Goal: Task Accomplishment & Management: Complete application form

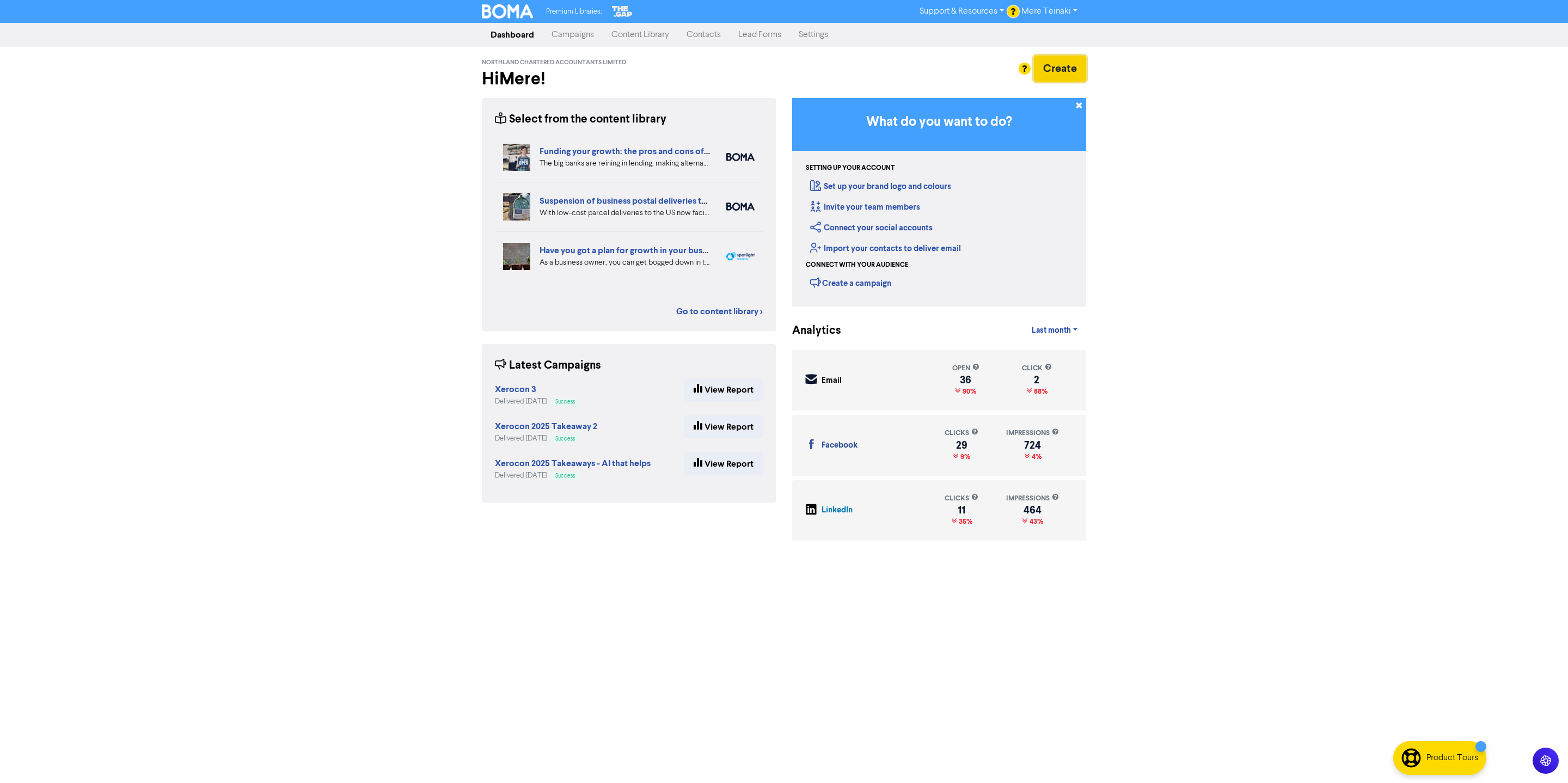
click at [1072, 67] on button "Create" at bounding box center [1060, 69] width 52 height 26
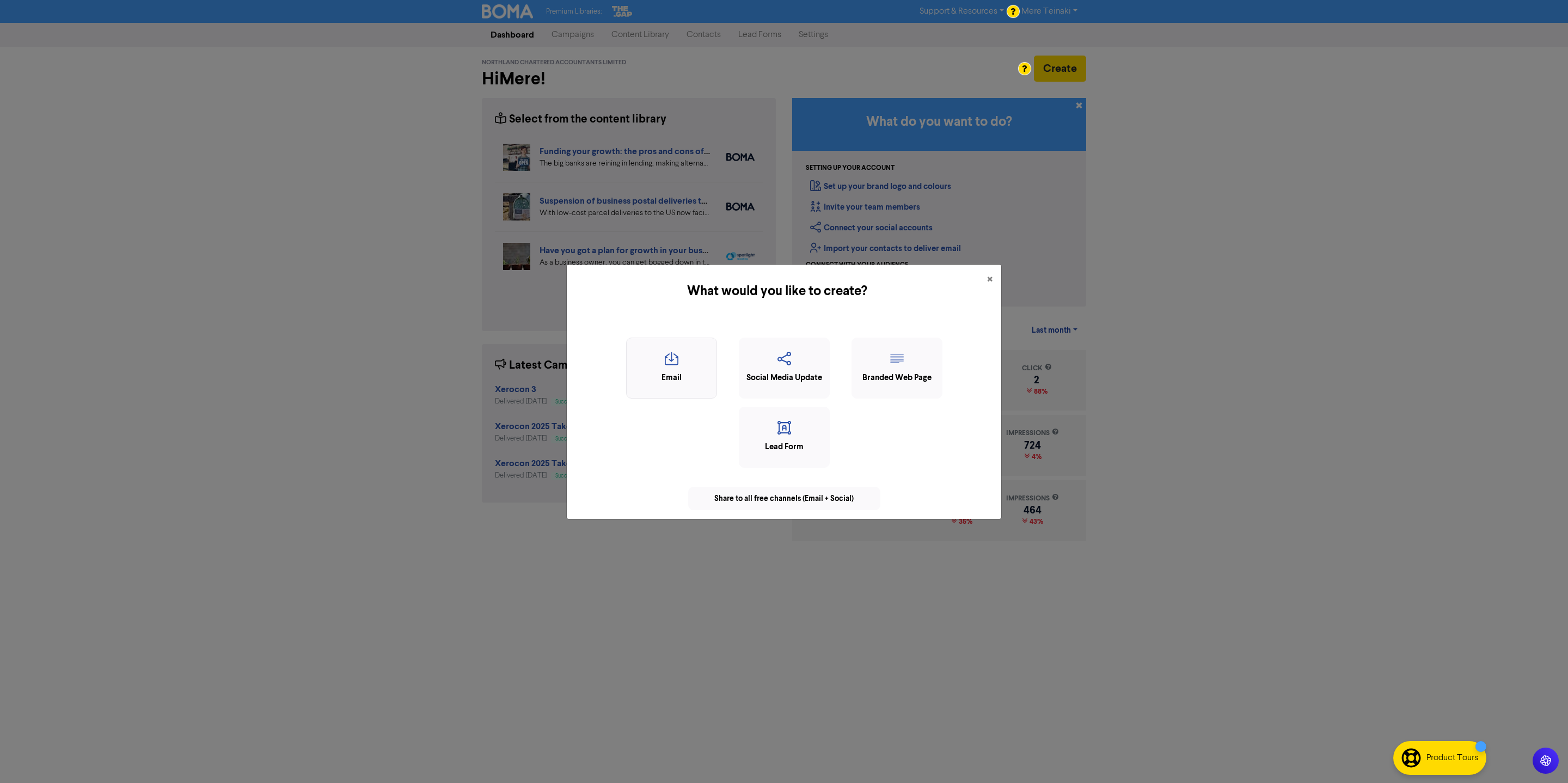
click at [678, 358] on icon "button" at bounding box center [671, 362] width 79 height 21
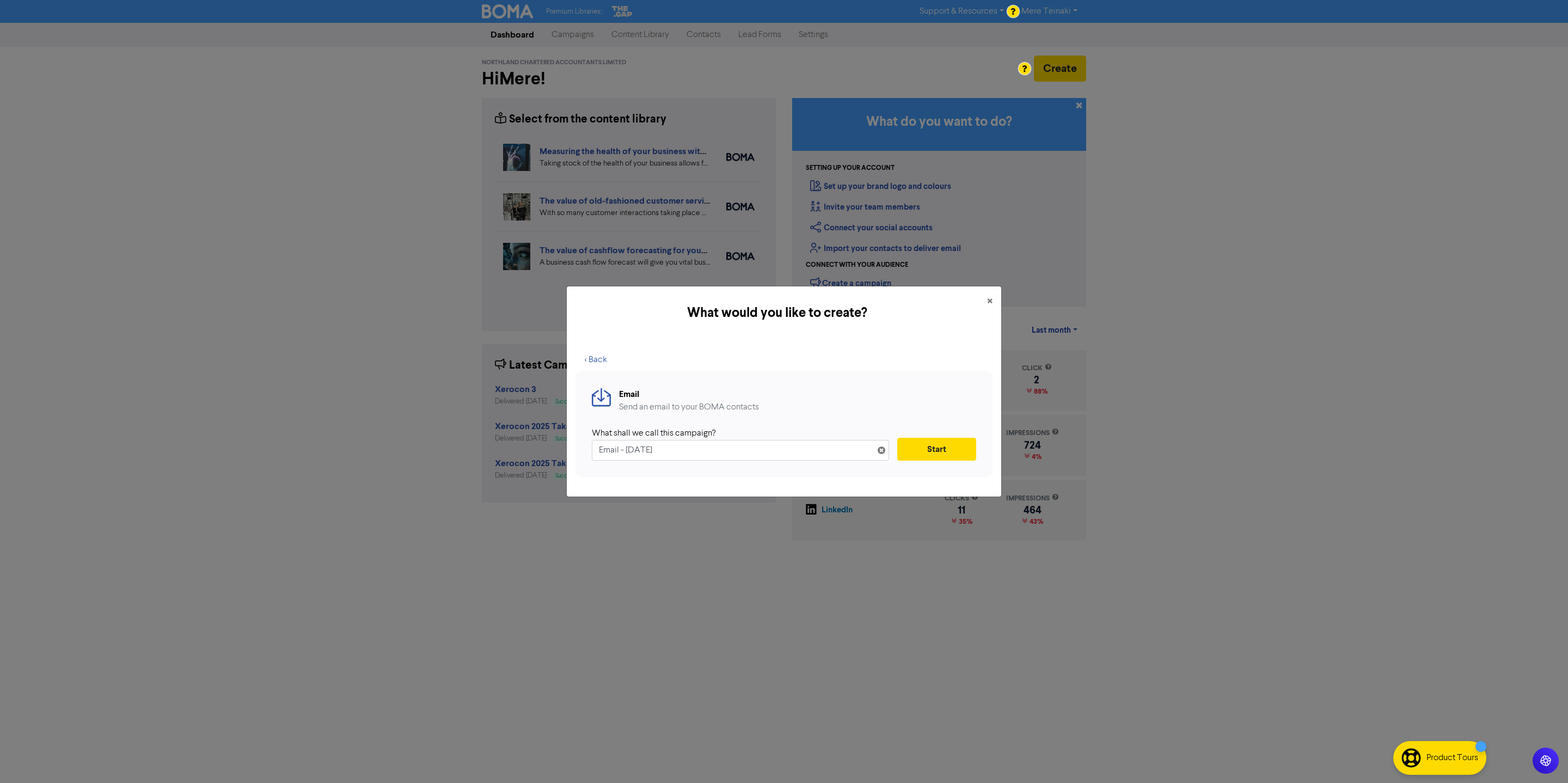
click at [443, 440] on div "What would you like to create? × < Back Email Send an email to your BOMA contac…" at bounding box center [784, 391] width 1568 height 783
type input "Employment Law - Proposed Changes"
click at [940, 435] on div "What shall we call this campaign? Employment Law - Proposed Changes Start" at bounding box center [784, 443] width 384 height 34
click at [936, 441] on button "Start" at bounding box center [937, 449] width 79 height 23
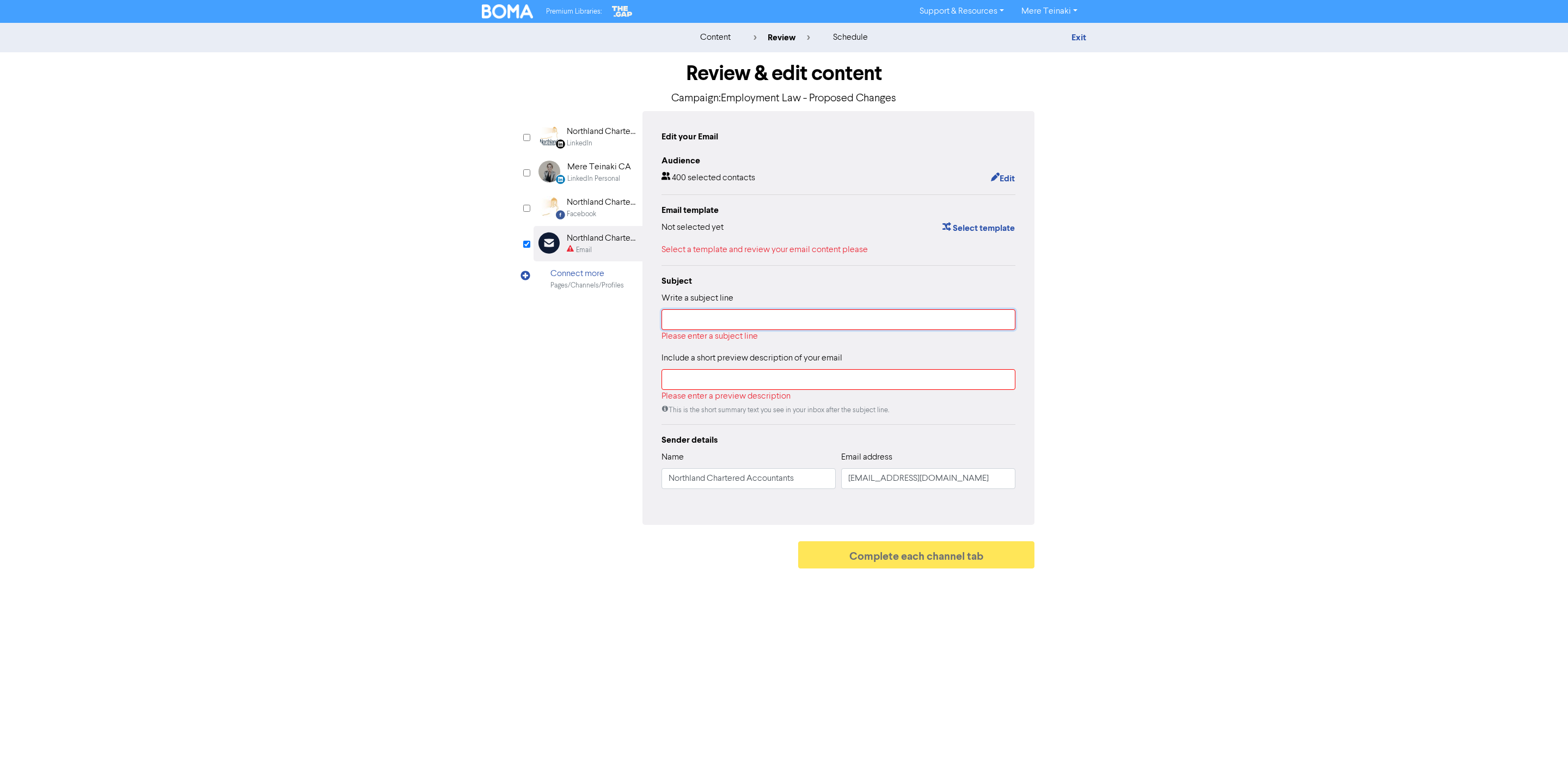
click at [719, 314] on input "text" at bounding box center [839, 320] width 354 height 21
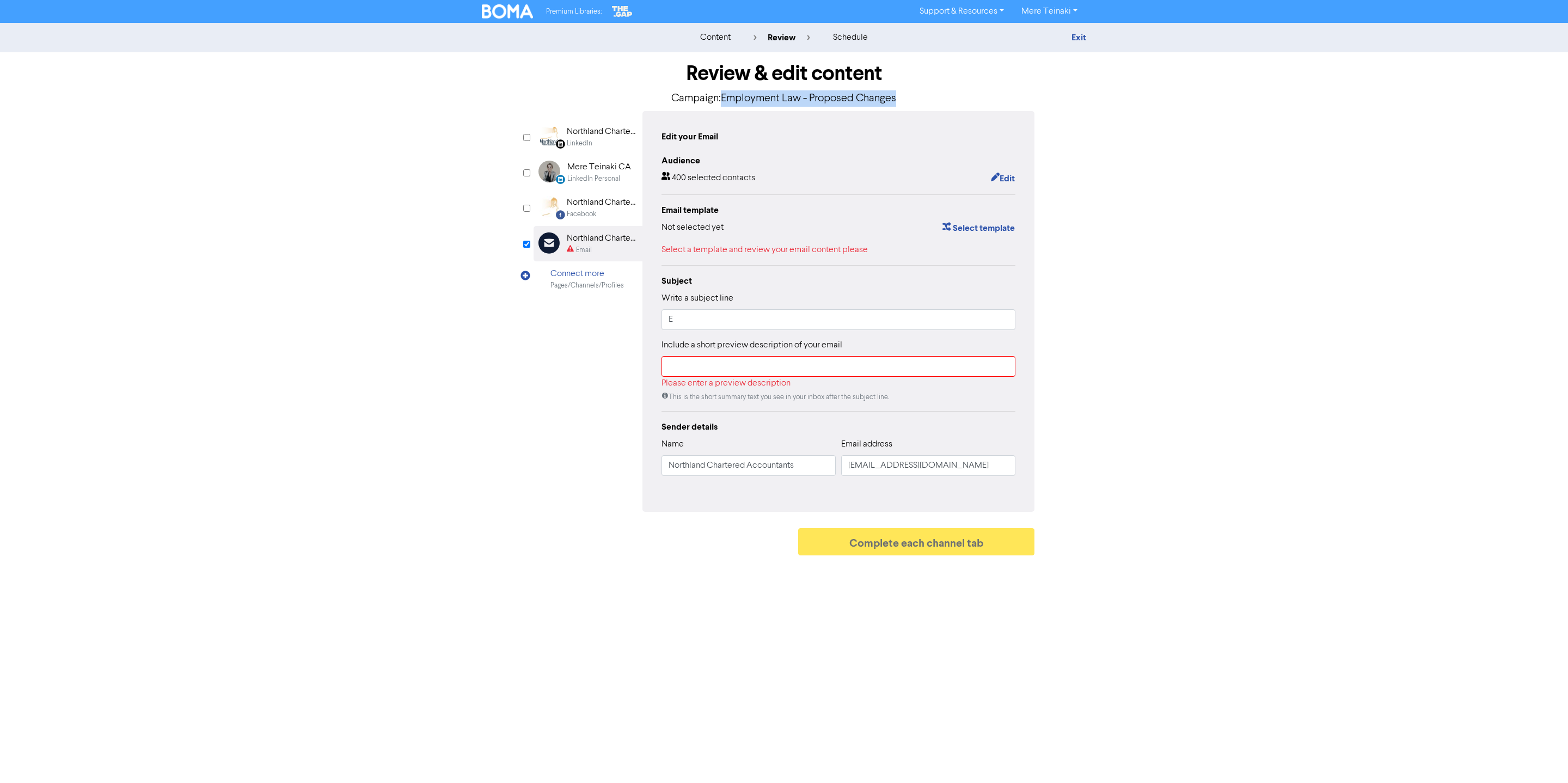
drag, startPoint x: 906, startPoint y: 100, endPoint x: 721, endPoint y: 91, distance: 185.2
click at [721, 91] on p "Campaign: Employment Law - Proposed Changes" at bounding box center [784, 99] width 501 height 16
copy p "Employment Law - Proposed Changes"
drag, startPoint x: 742, startPoint y: 322, endPoint x: 435, endPoint y: 309, distance: 307.3
click at [480, 309] on div "Review & edit content Campaign: Employment Law - Proposed Changes LinkedIn Page…" at bounding box center [784, 306] width 621 height 509
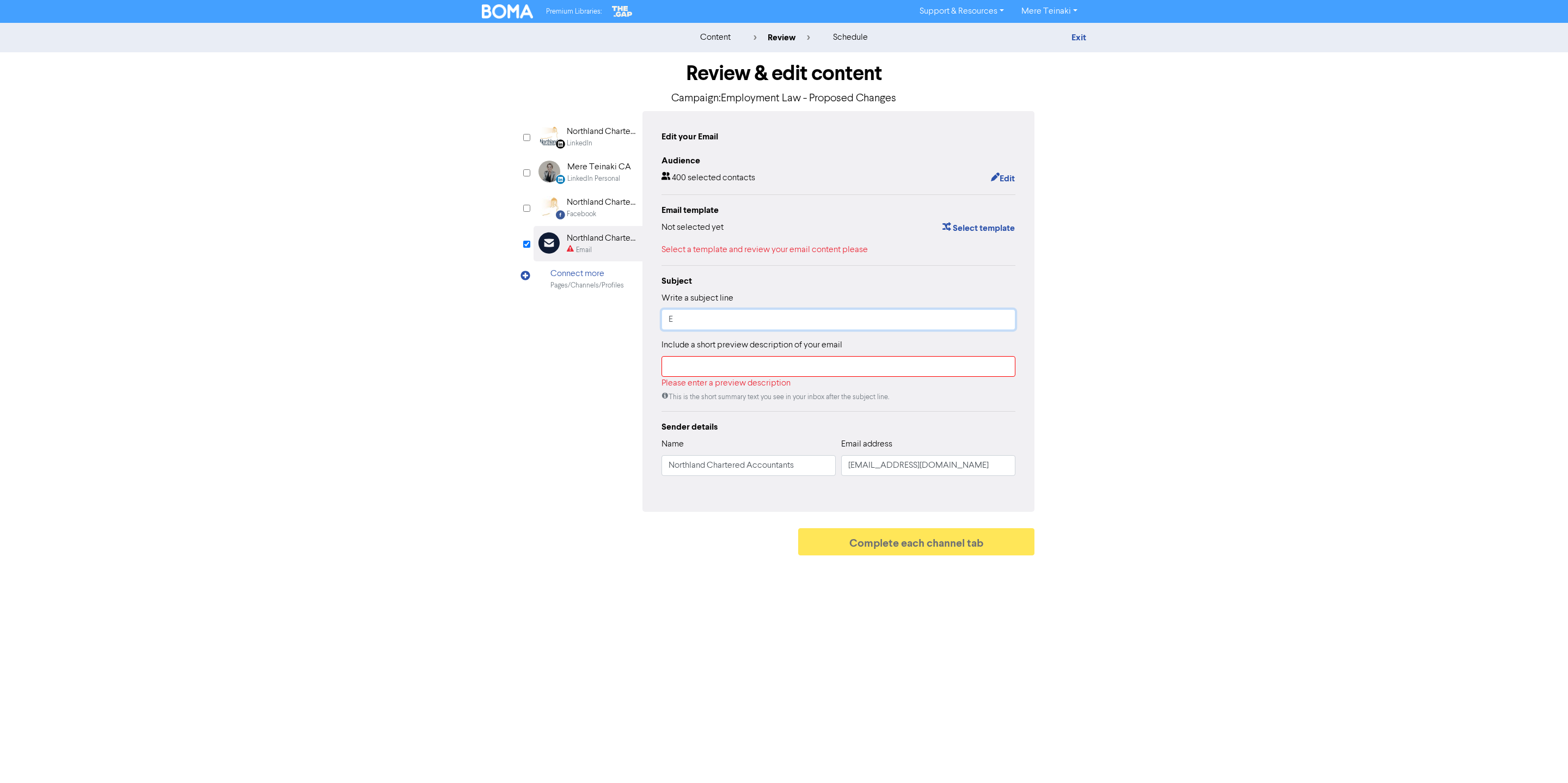
paste input "mployment Law - Proposed Changes"
type input "Employment Law - Proposed Changes"
click at [708, 365] on input "text" at bounding box center [839, 366] width 354 height 21
click at [734, 376] on input "text" at bounding box center [839, 366] width 354 height 21
paste input "The Government has announced major changes to replace the current Holidays Act …"
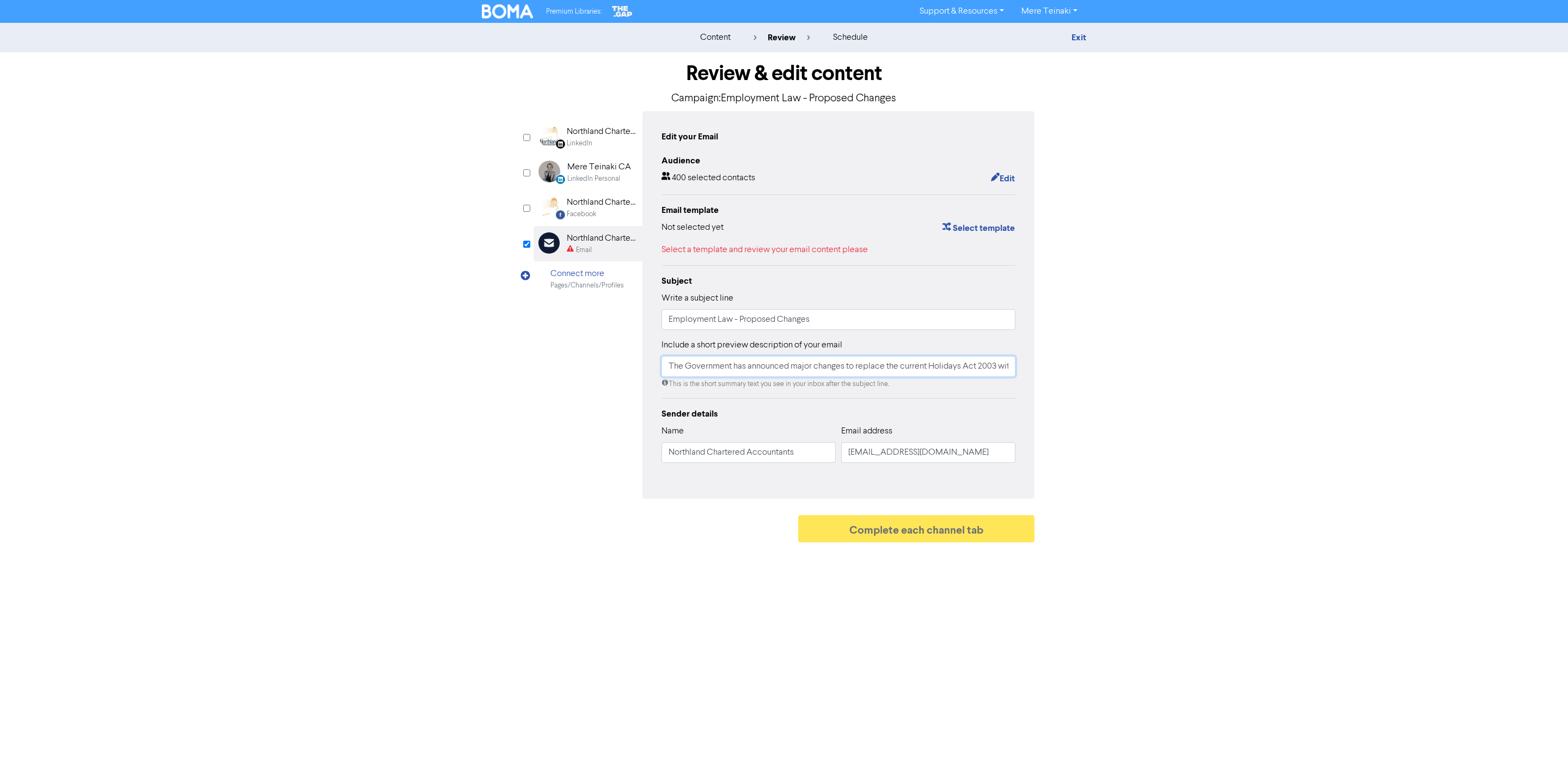
scroll to position [0, 651]
type input "The Government has announced major changes to replace the current Holidays Act …"
click at [1116, 456] on div "content review schedule Exit Review & edit content Campaign: Employment Law - P…" at bounding box center [784, 285] width 1568 height 525
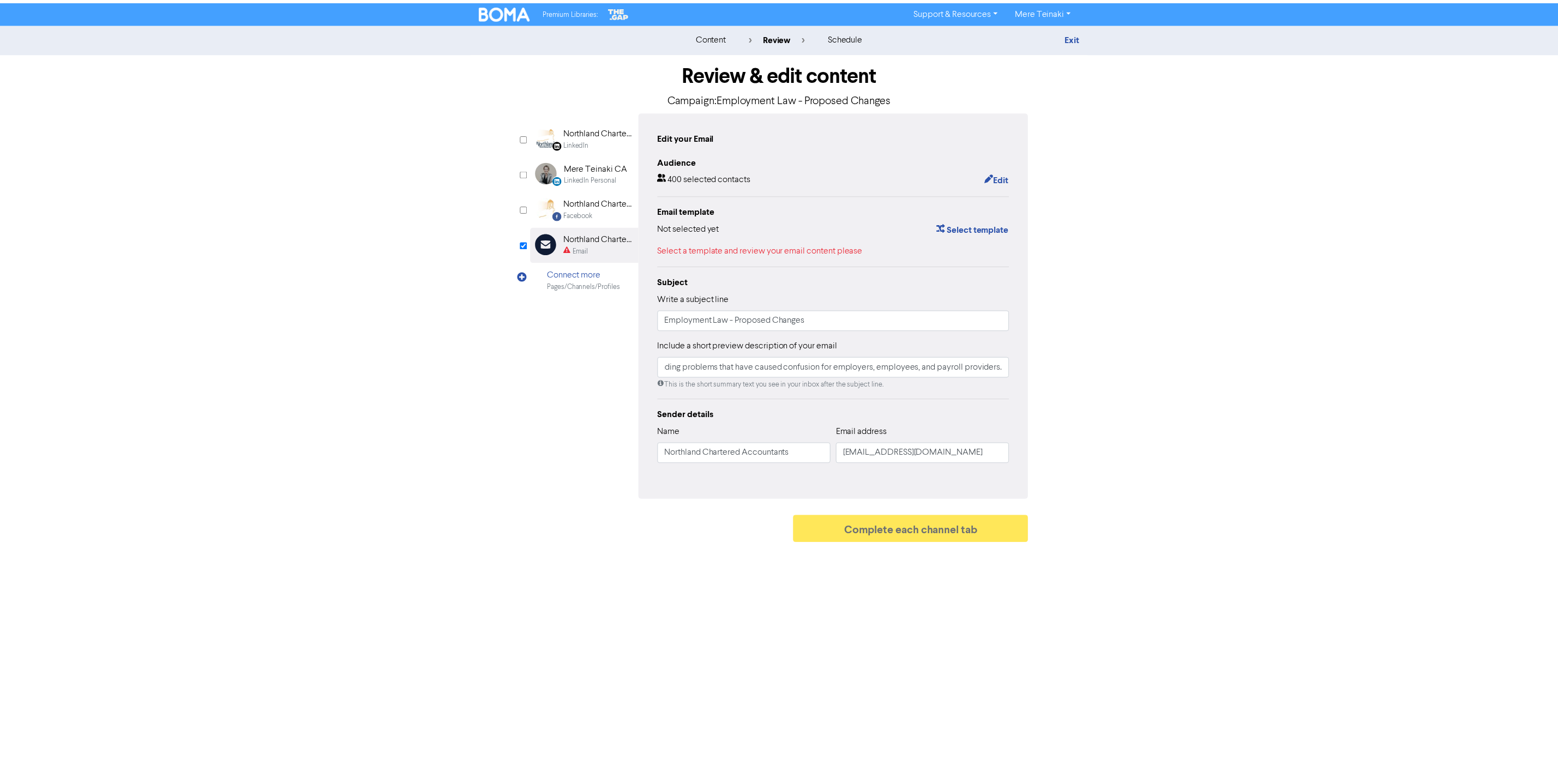
scroll to position [0, 0]
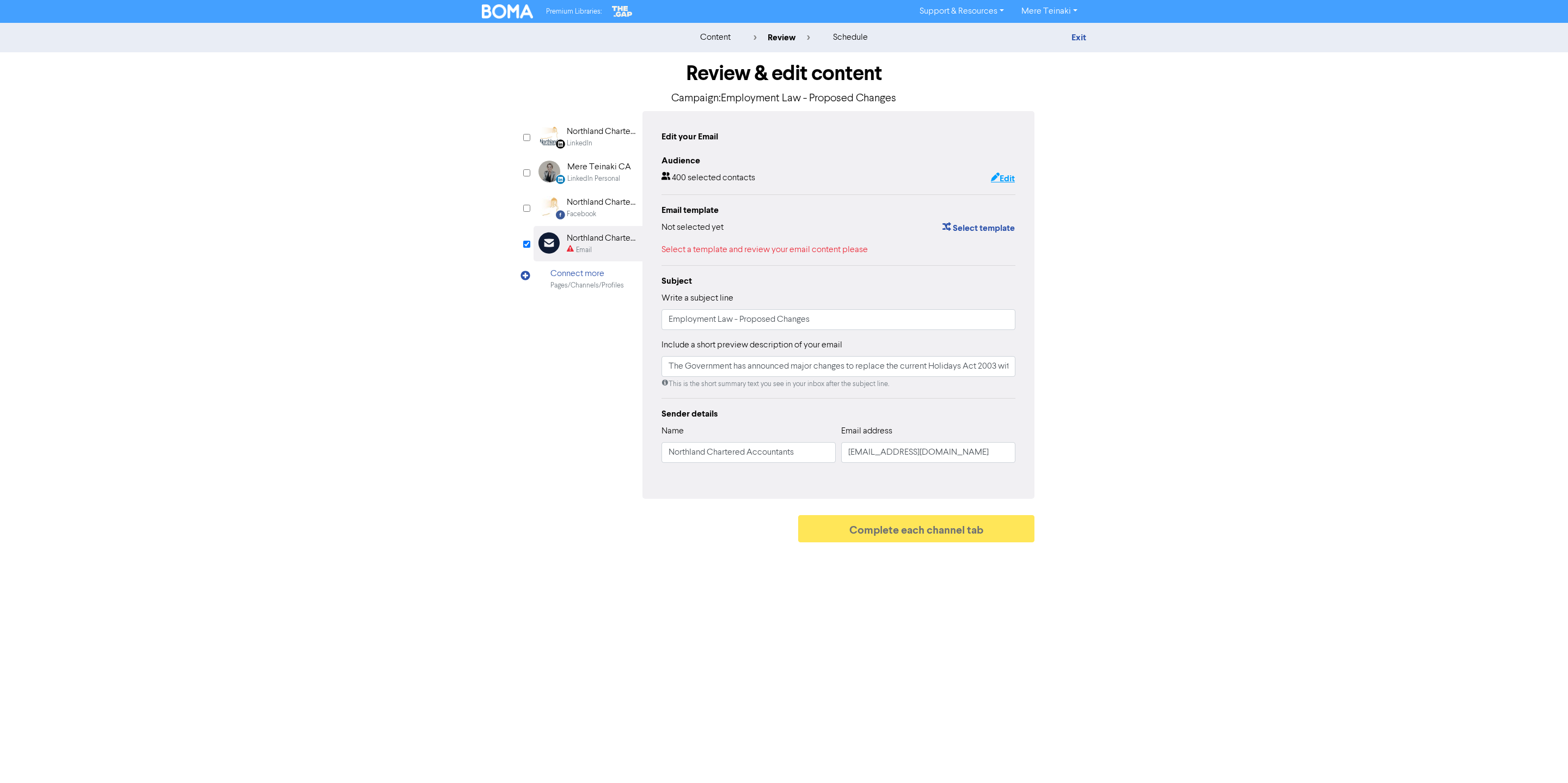
click at [1002, 172] on button "Edit" at bounding box center [1003, 178] width 25 height 14
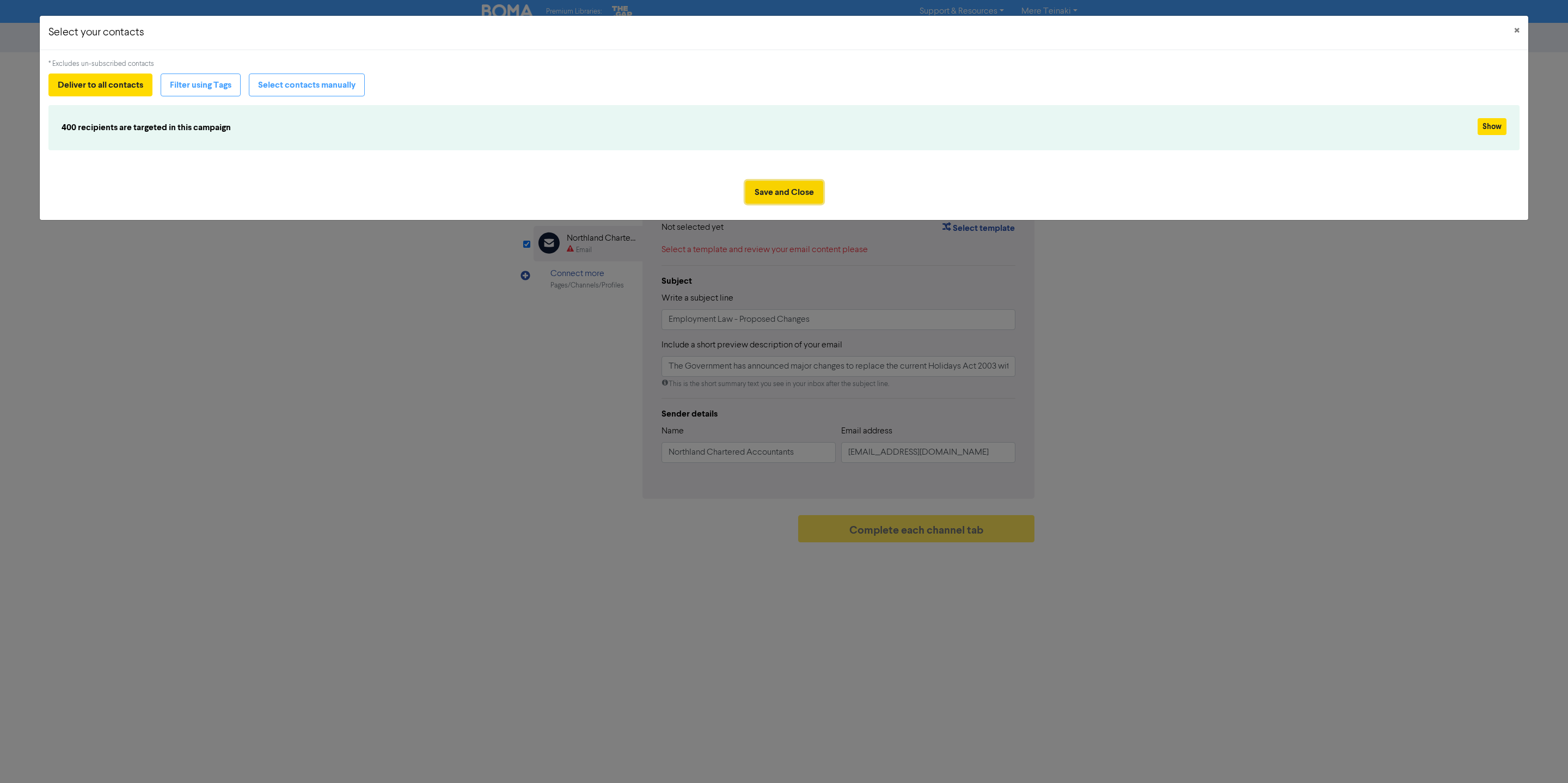
click at [799, 191] on button "Save and Close" at bounding box center [784, 191] width 78 height 23
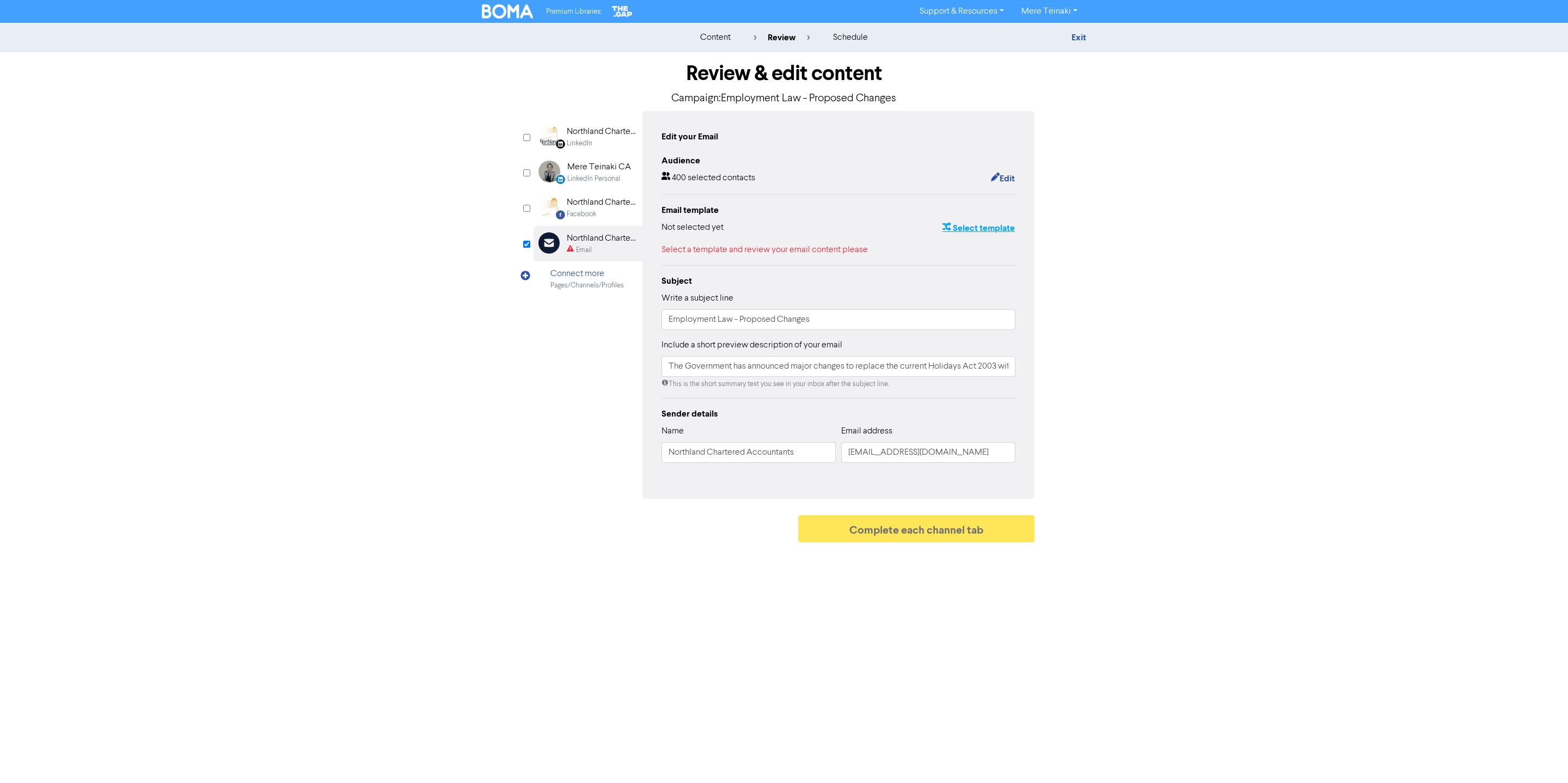
click at [988, 231] on button "Select template" at bounding box center [979, 228] width 73 height 14
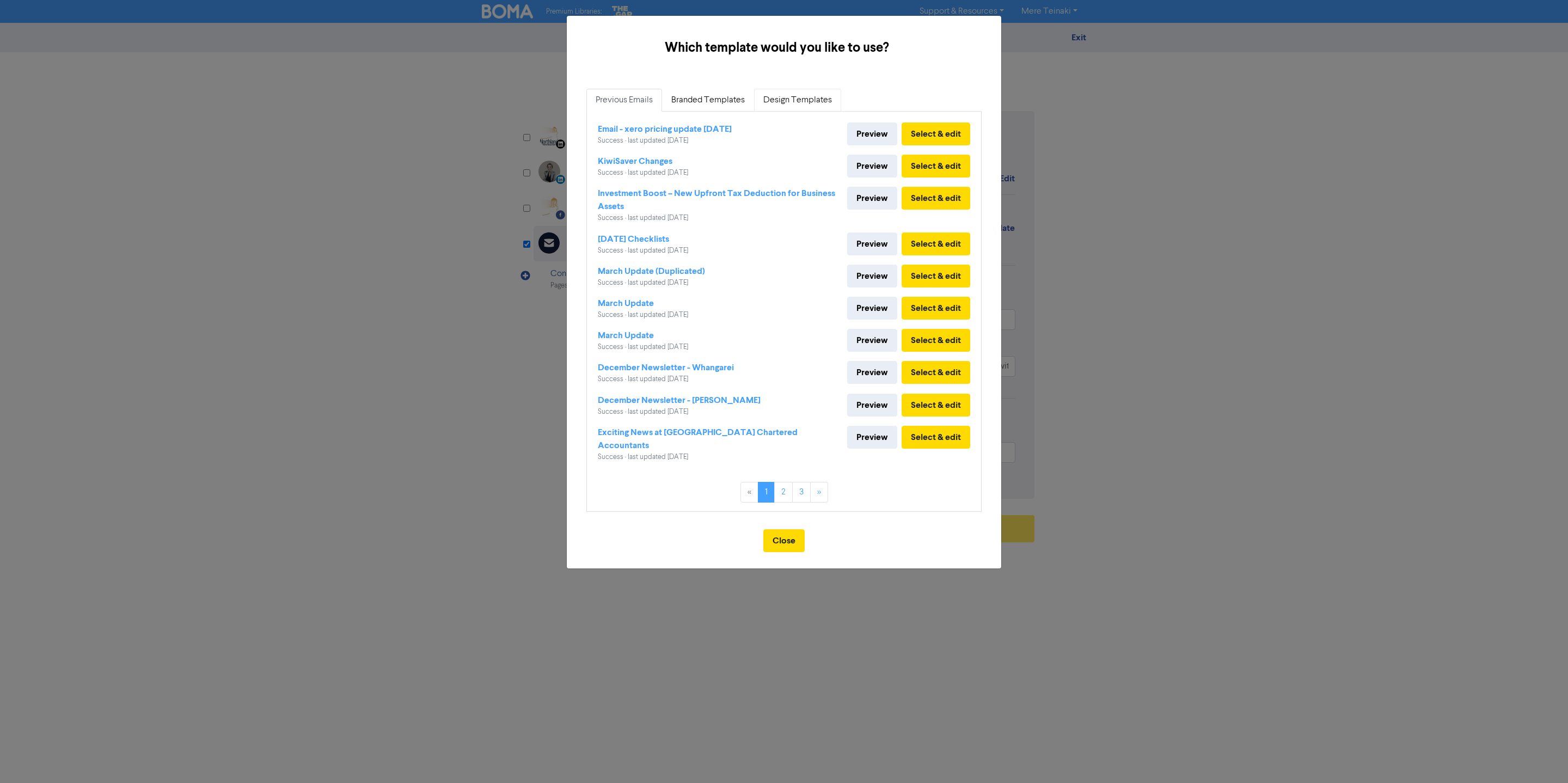
click at [784, 92] on link "Design Templates" at bounding box center [797, 100] width 87 height 23
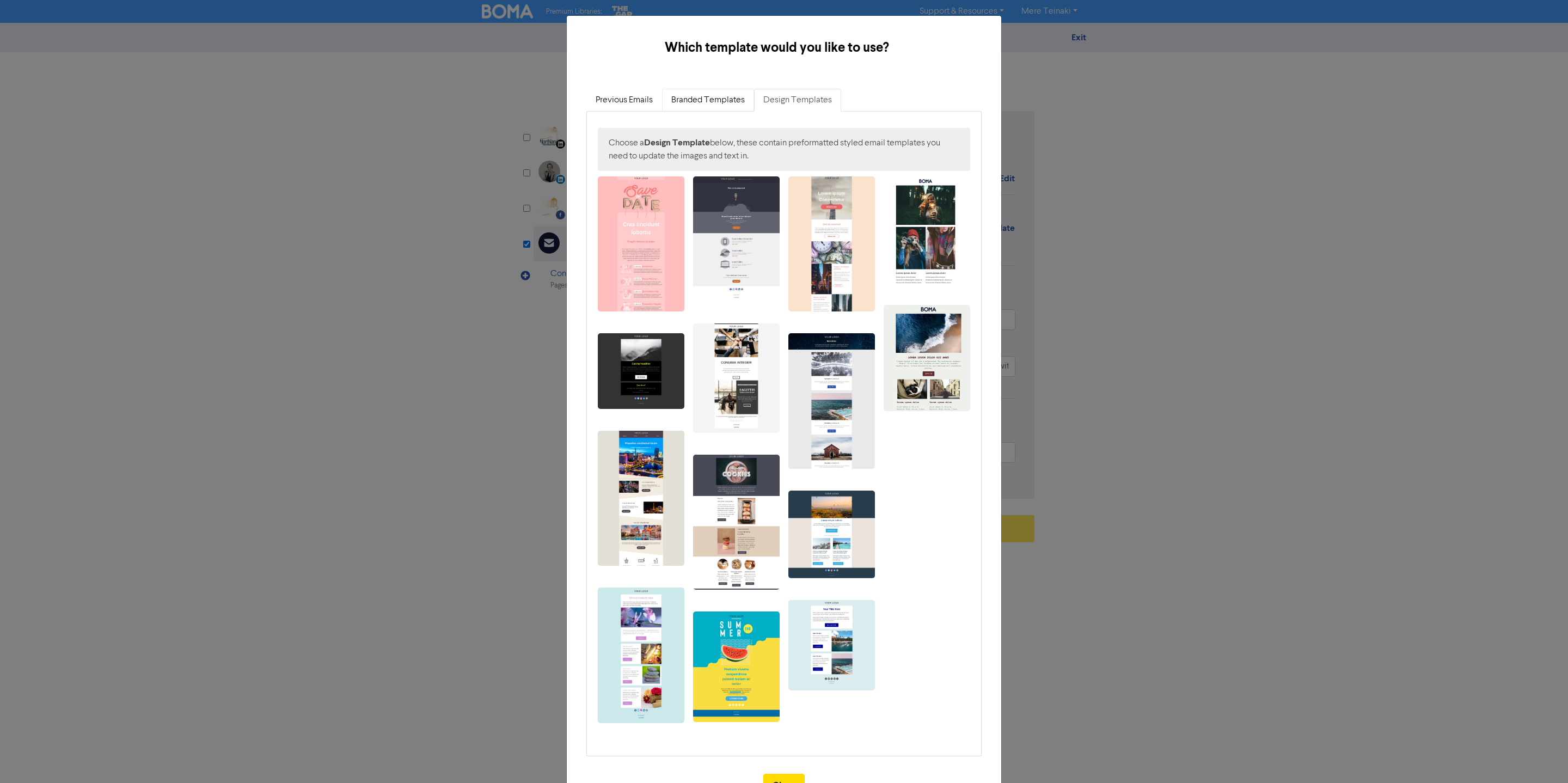
click at [714, 98] on link "Branded Templates" at bounding box center [708, 100] width 92 height 23
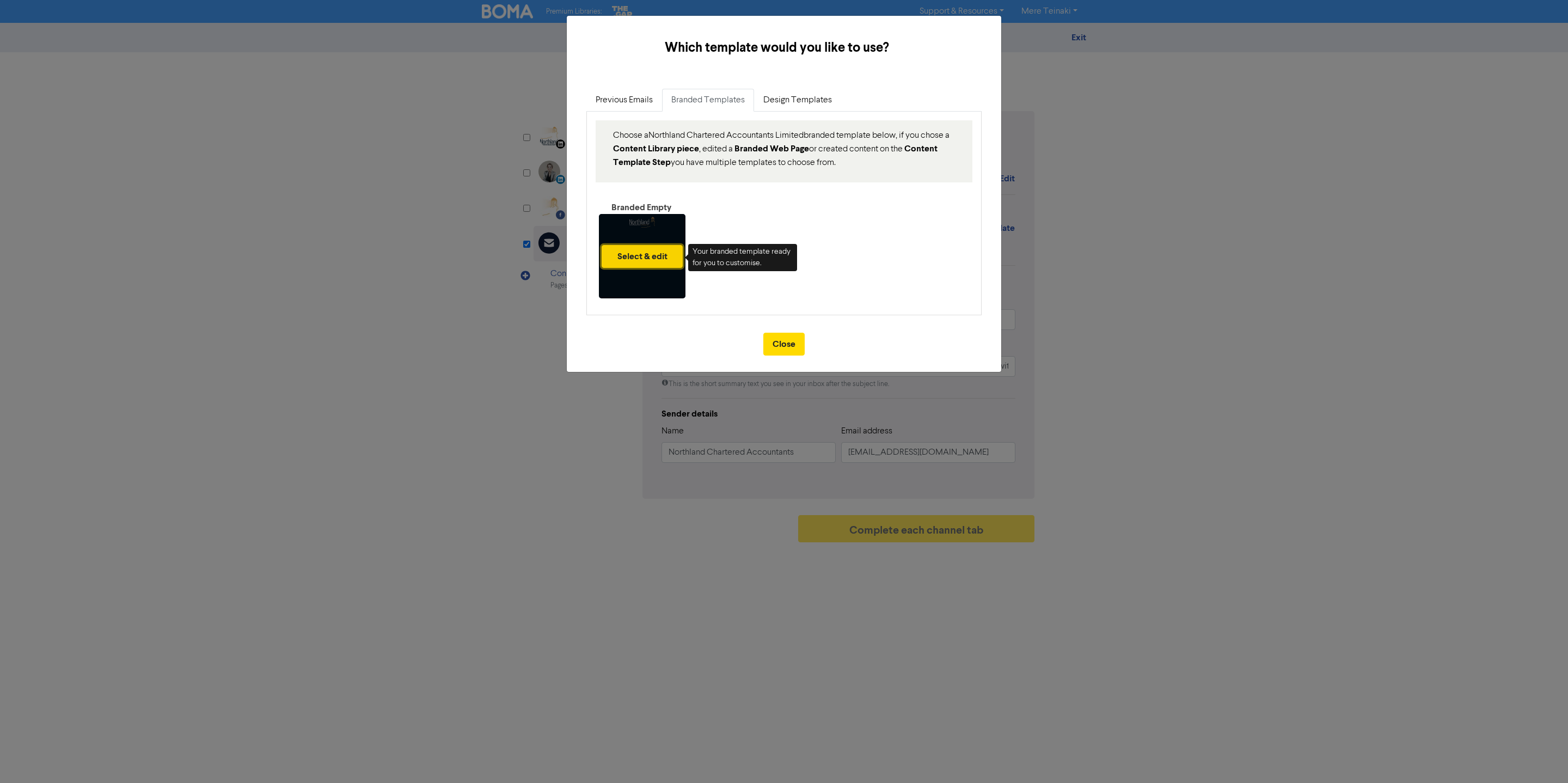
click at [648, 248] on button "Select & edit" at bounding box center [642, 256] width 81 height 23
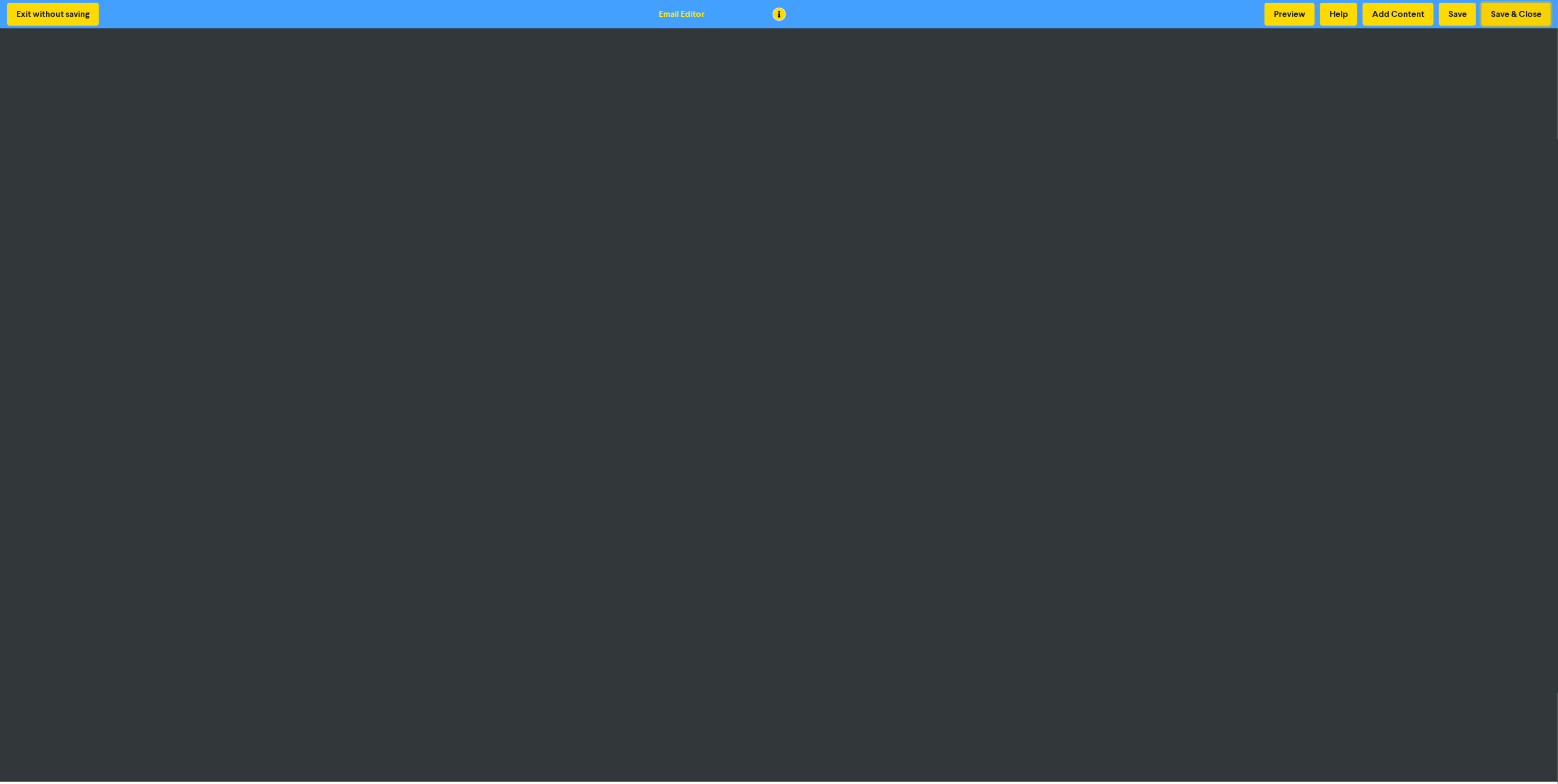
click at [1511, 18] on button "Save & Close" at bounding box center [1516, 14] width 69 height 23
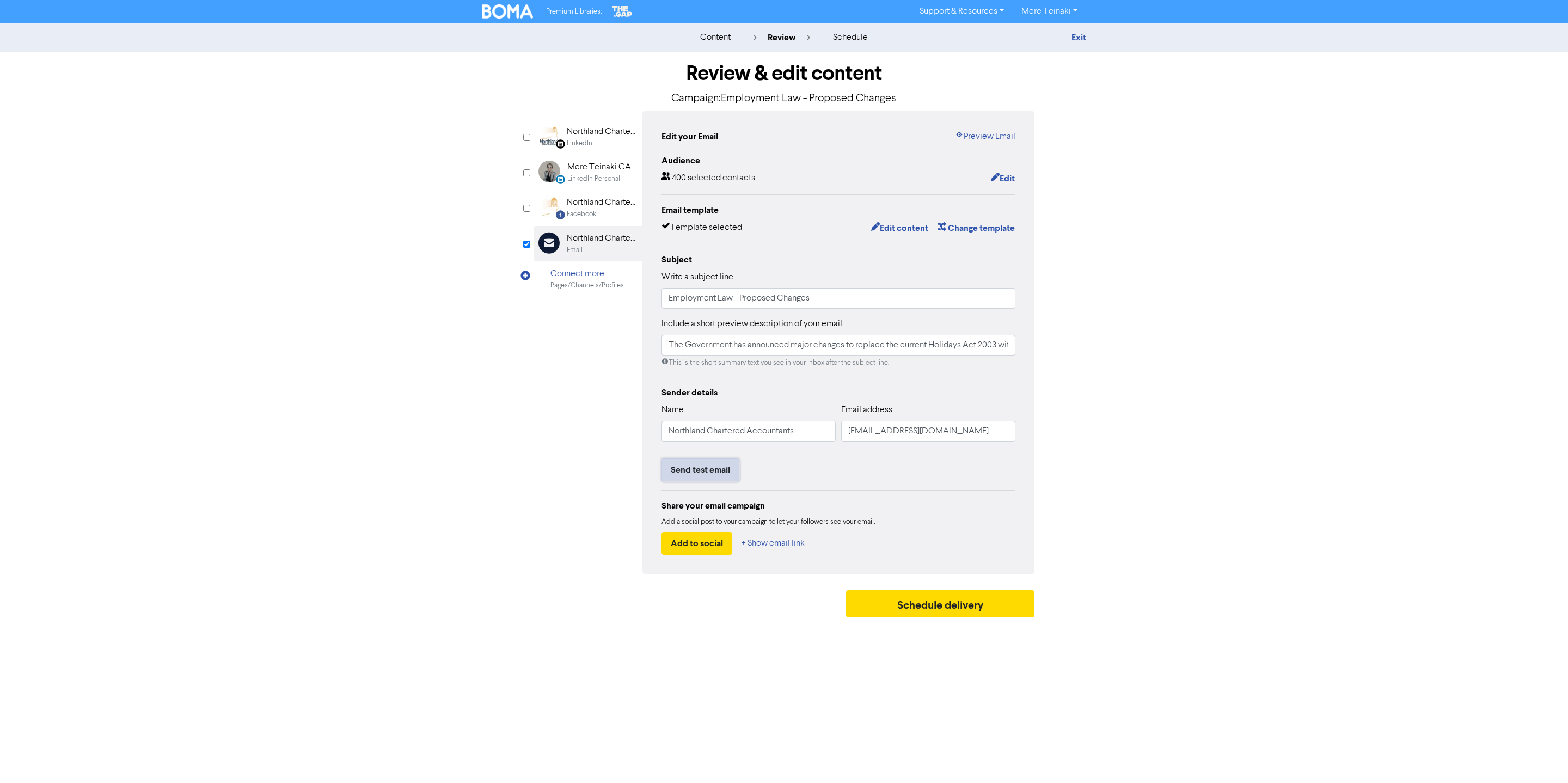
click at [708, 474] on button "Send test email" at bounding box center [700, 469] width 78 height 23
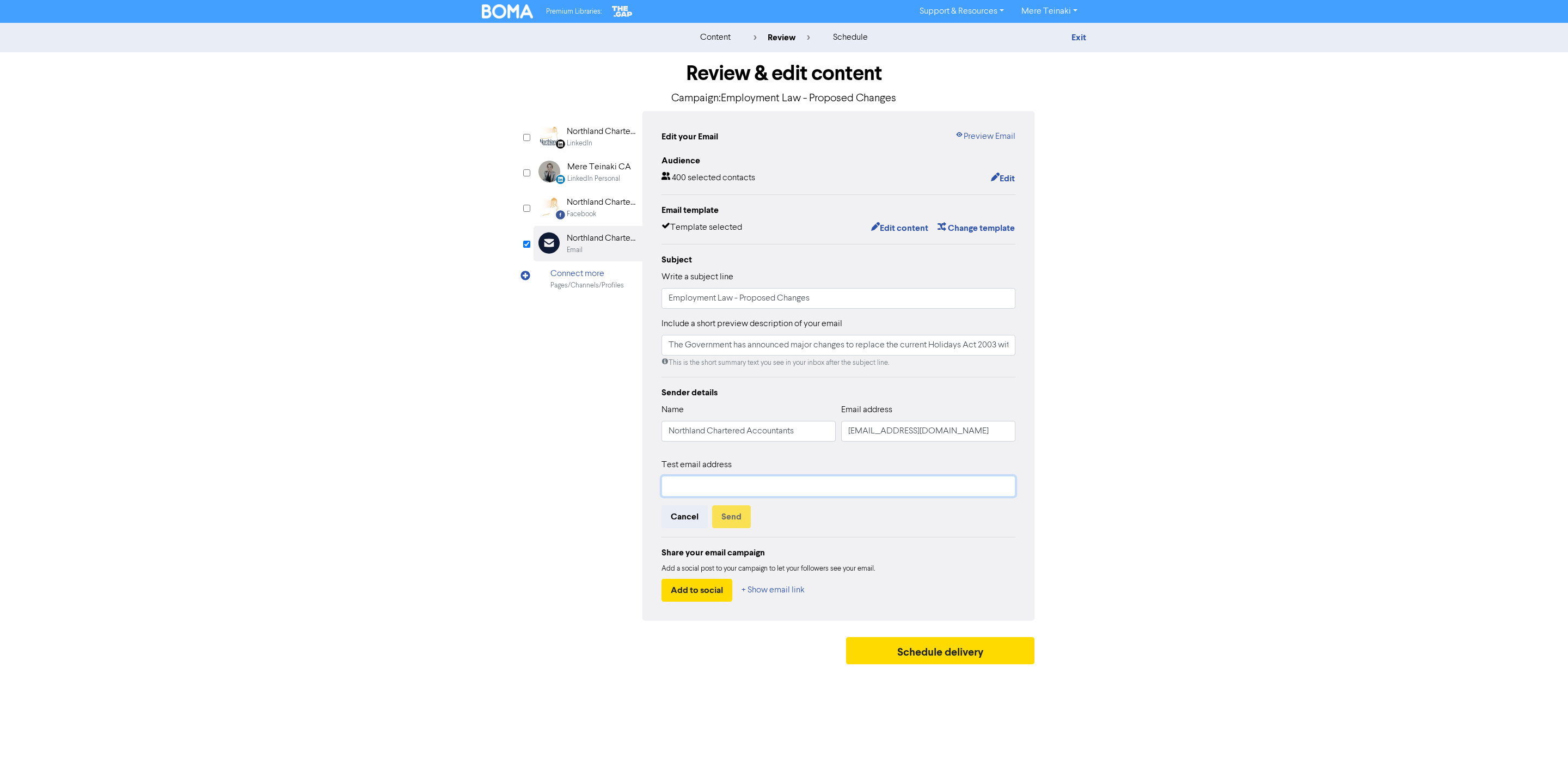
click at [732, 489] on input "text" at bounding box center [839, 487] width 354 height 21
click at [804, 494] on input "text" at bounding box center [839, 487] width 354 height 21
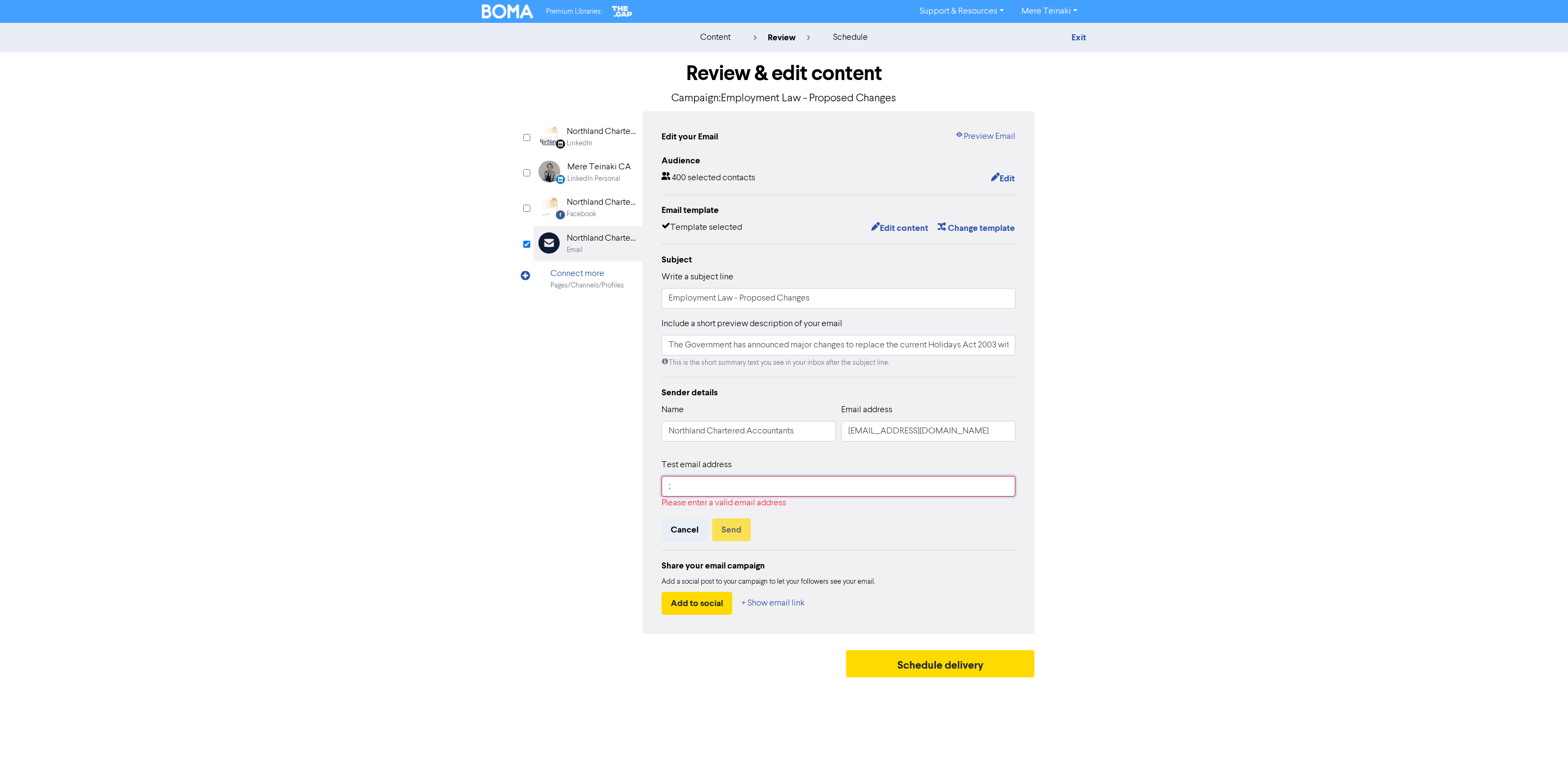
type input ";"
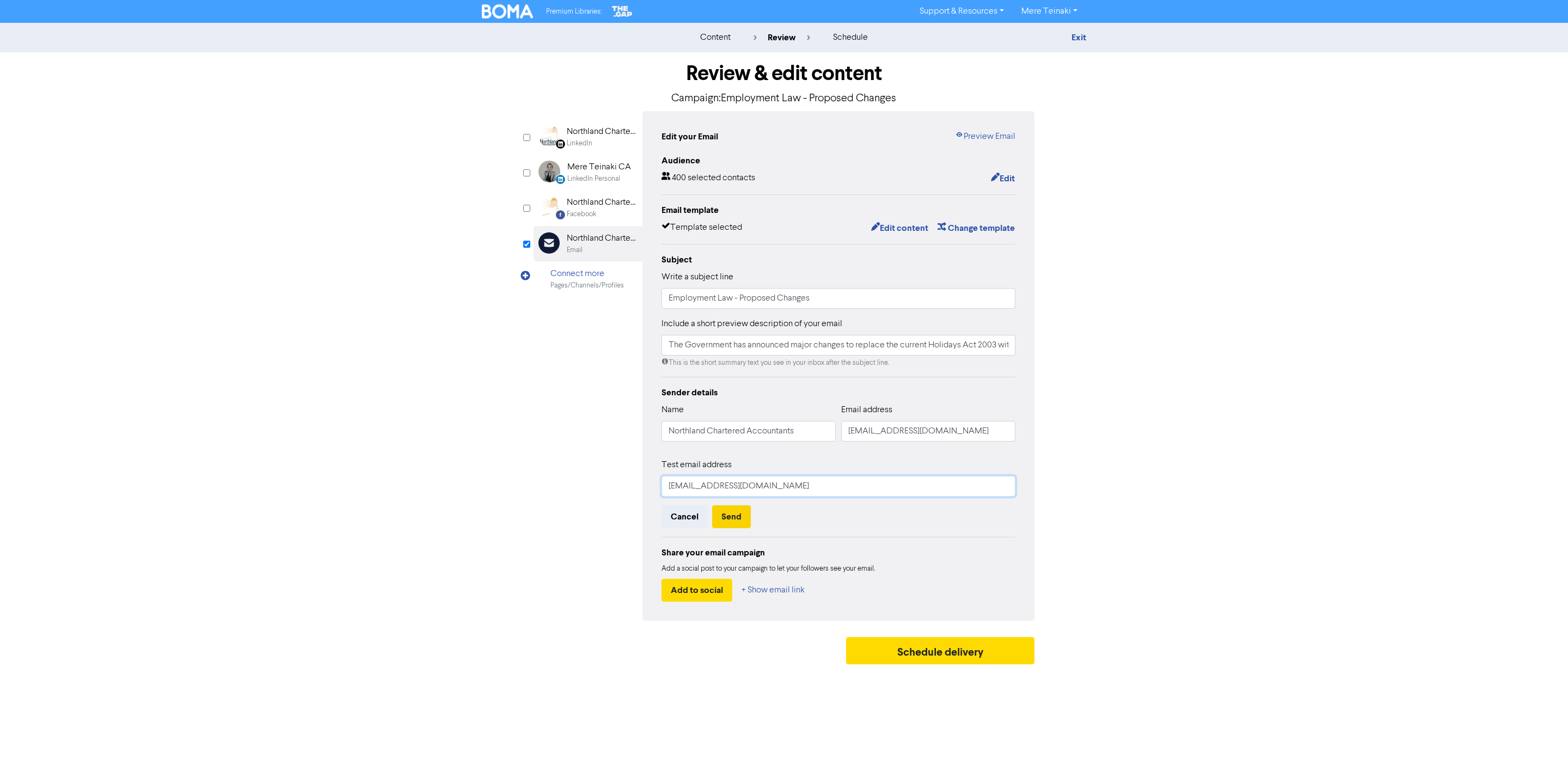
type input "mere.teinaki@gmail.com"
click at [732, 510] on button "Send" at bounding box center [732, 516] width 38 height 23
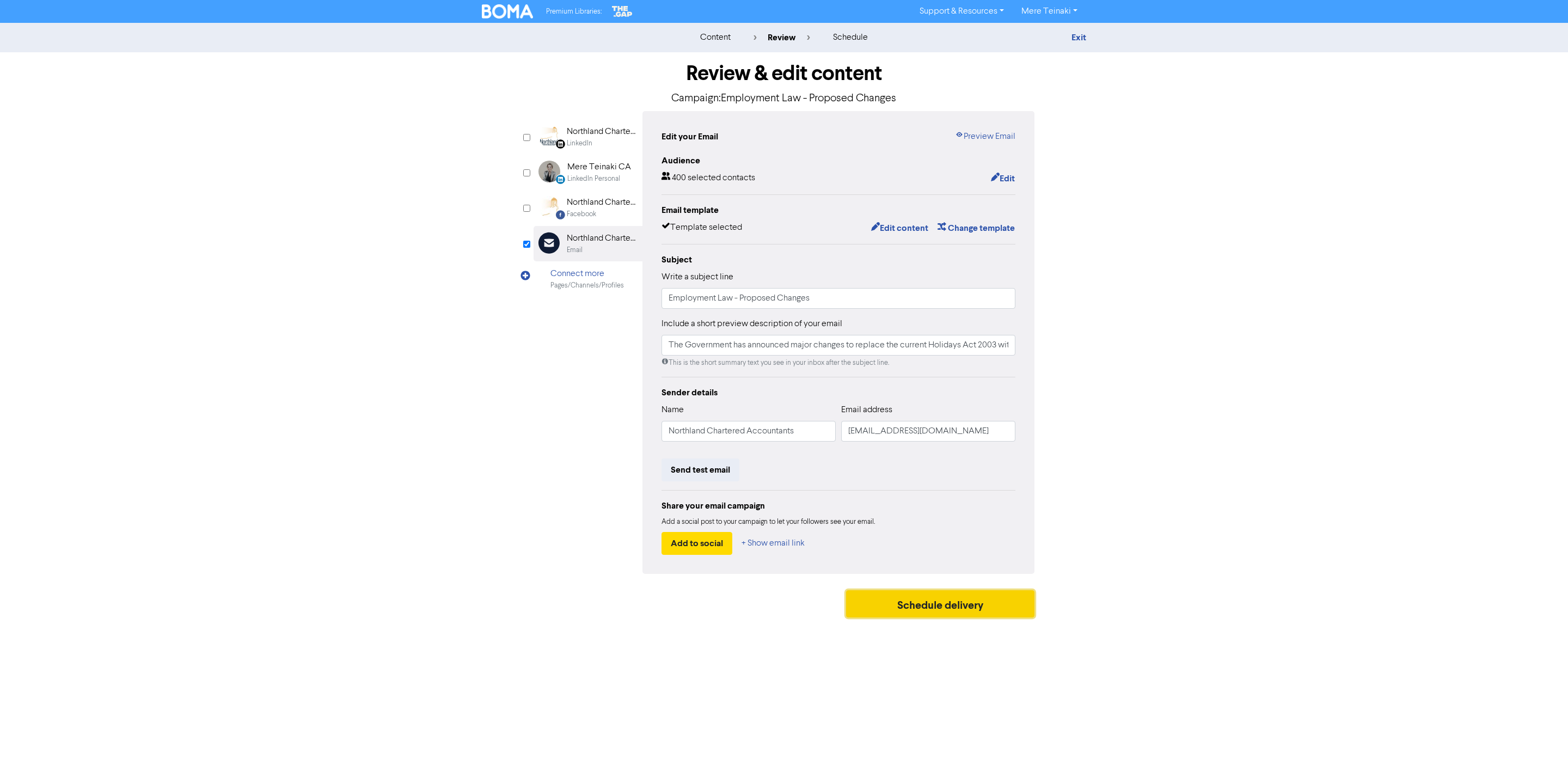
click at [896, 610] on button "Schedule delivery" at bounding box center [940, 604] width 189 height 27
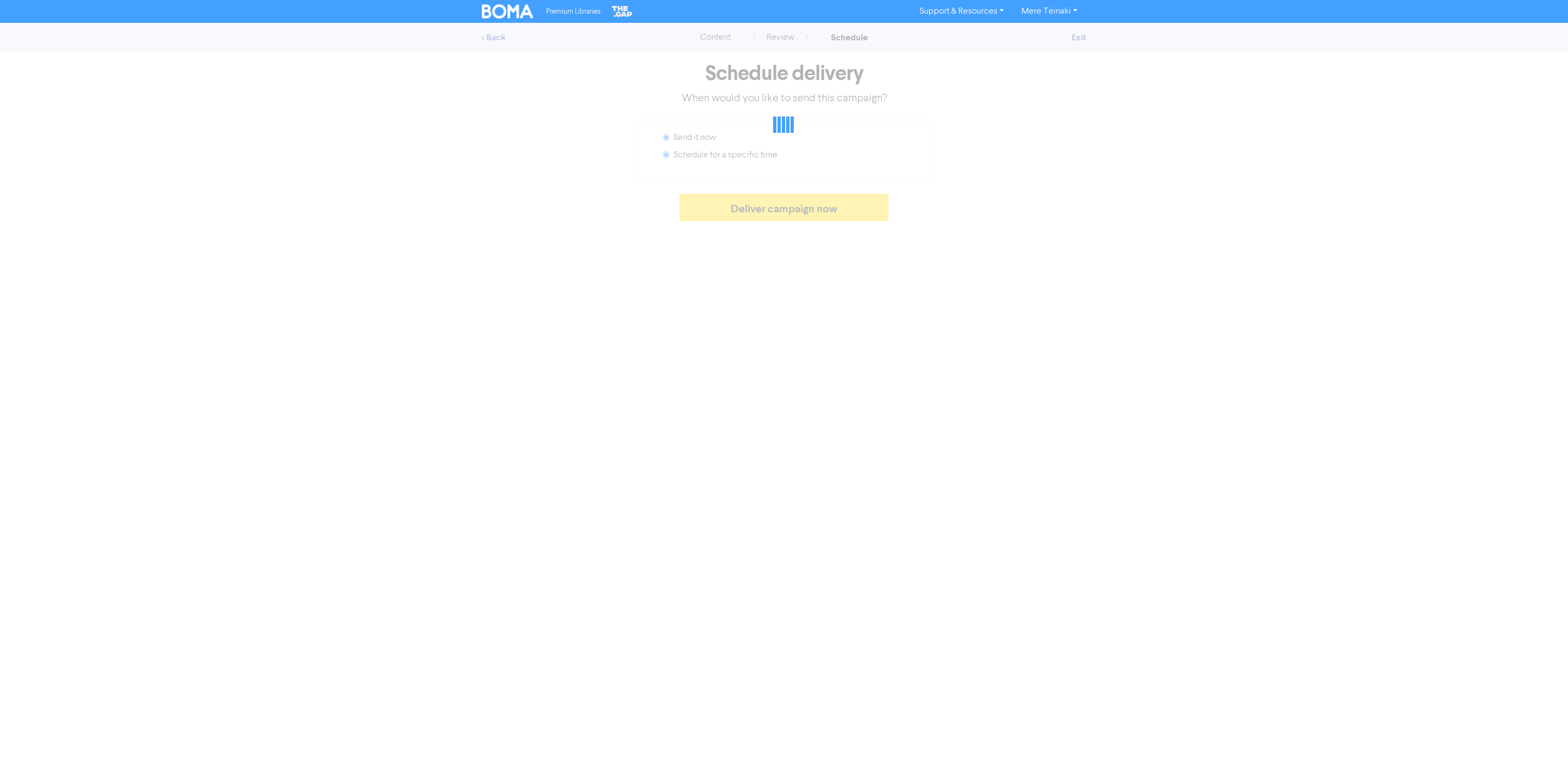
radio input "false"
radio input "true"
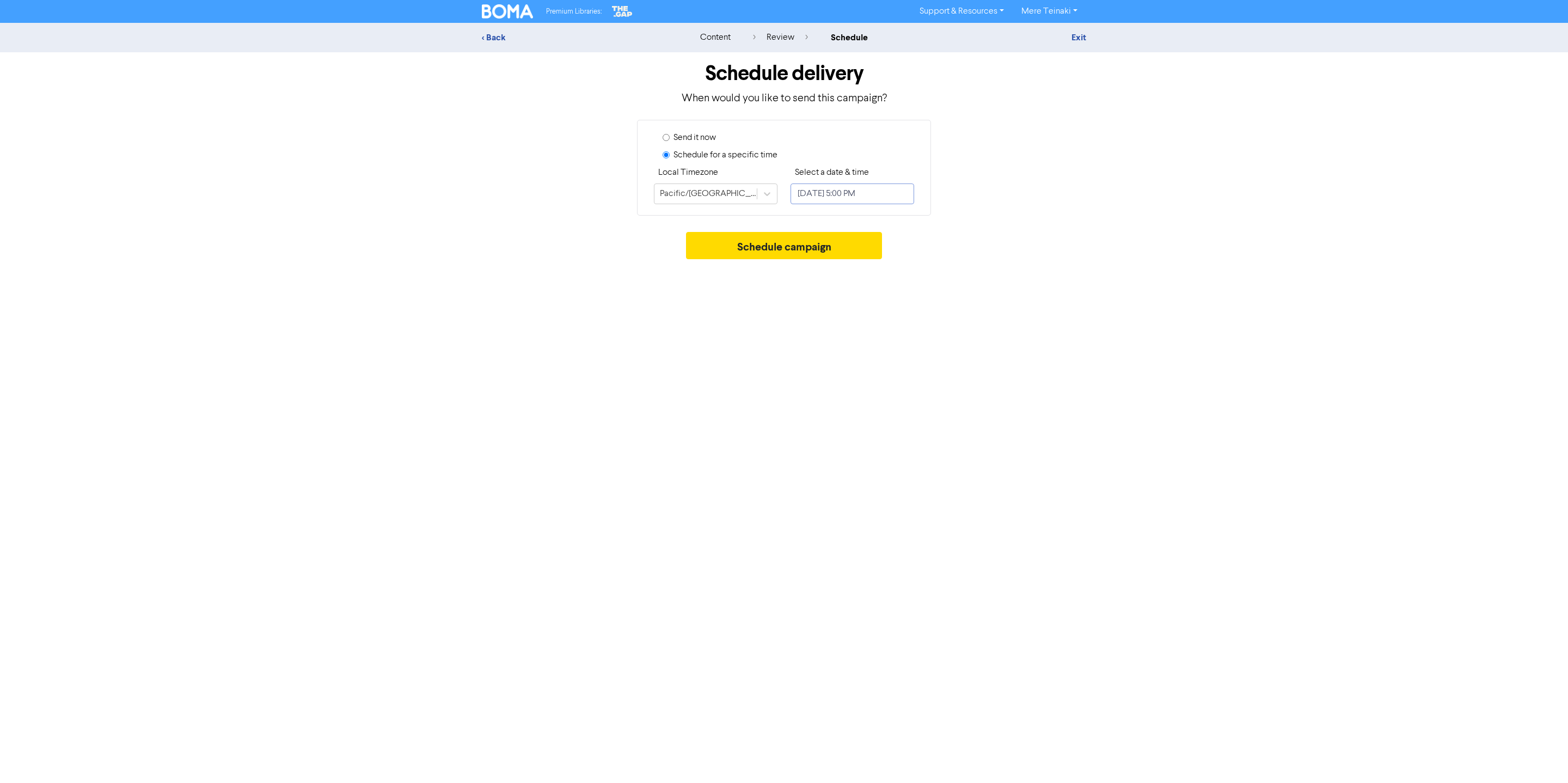
click at [842, 198] on input "September 26, 2025 5:00 PM" at bounding box center [852, 194] width 124 height 21
select select "8"
click at [879, 324] on div "25" at bounding box center [874, 321] width 14 height 14
click at [953, 325] on li "05:30 PM" at bounding box center [946, 326] width 49 height 16
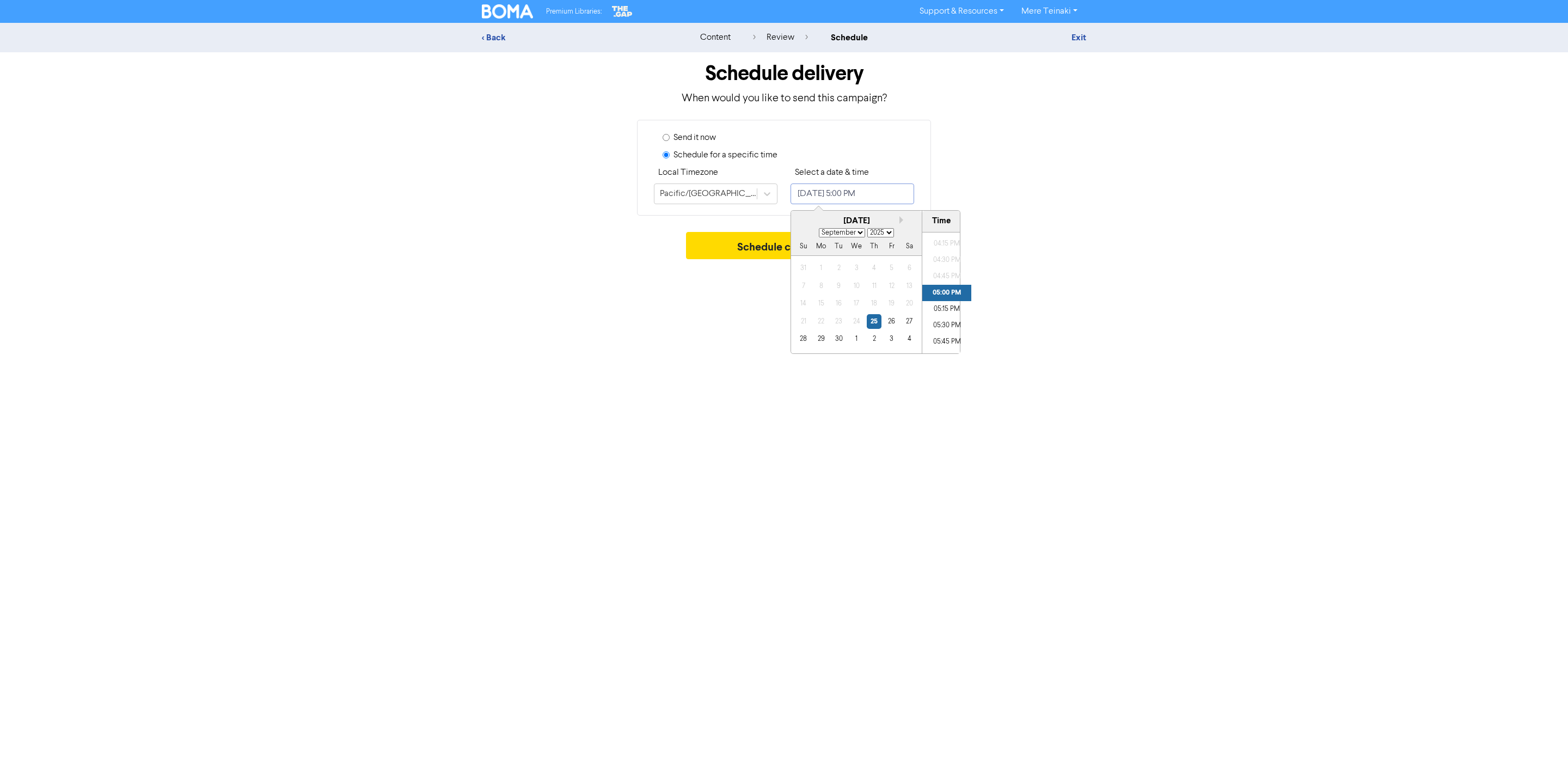
type input "September 25, 2025 5:30 PM"
click at [1117, 344] on div "Premium Libraries: Support & Resources Video Tutorials FAQ & Guides Marketing E…" at bounding box center [784, 391] width 1568 height 783
click at [822, 237] on button "Schedule campaign" at bounding box center [784, 246] width 196 height 27
